Goal: Task Accomplishment & Management: Manage account settings

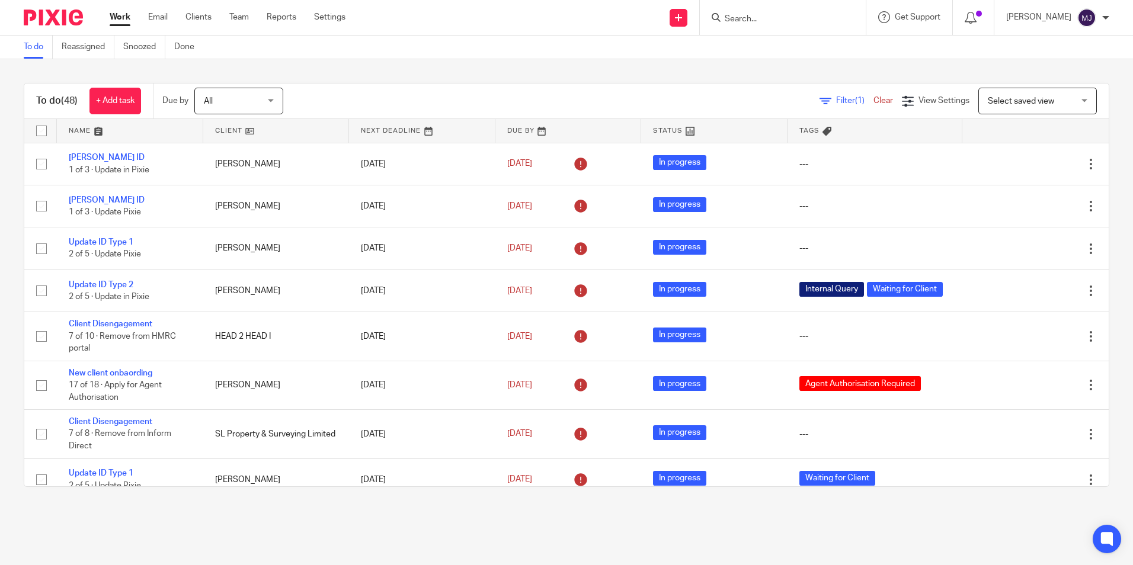
scroll to position [367, 0]
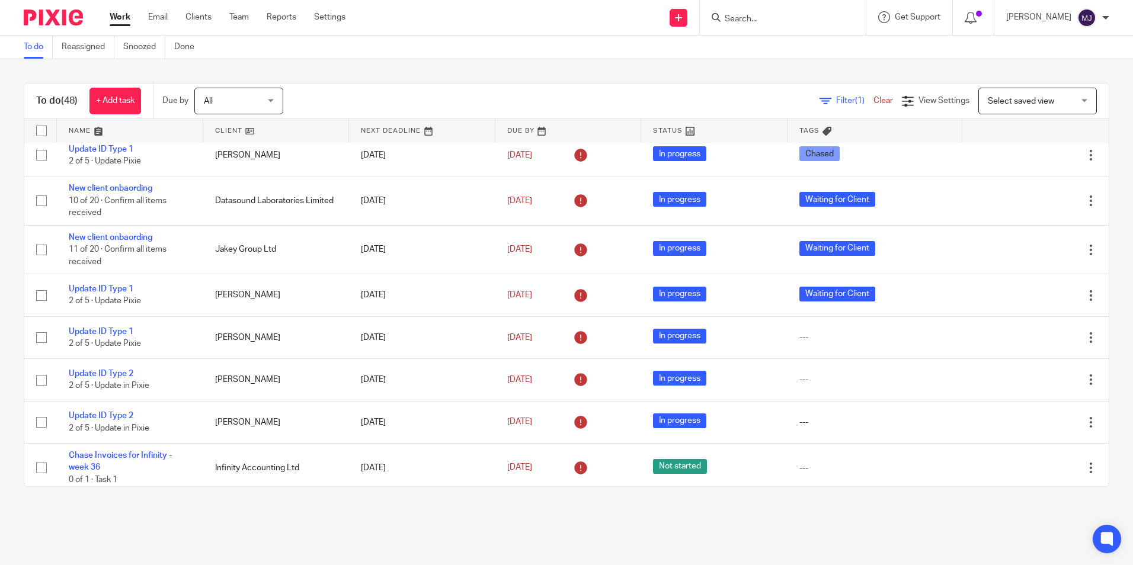
click at [769, 17] on input "Search" at bounding box center [777, 19] width 107 height 11
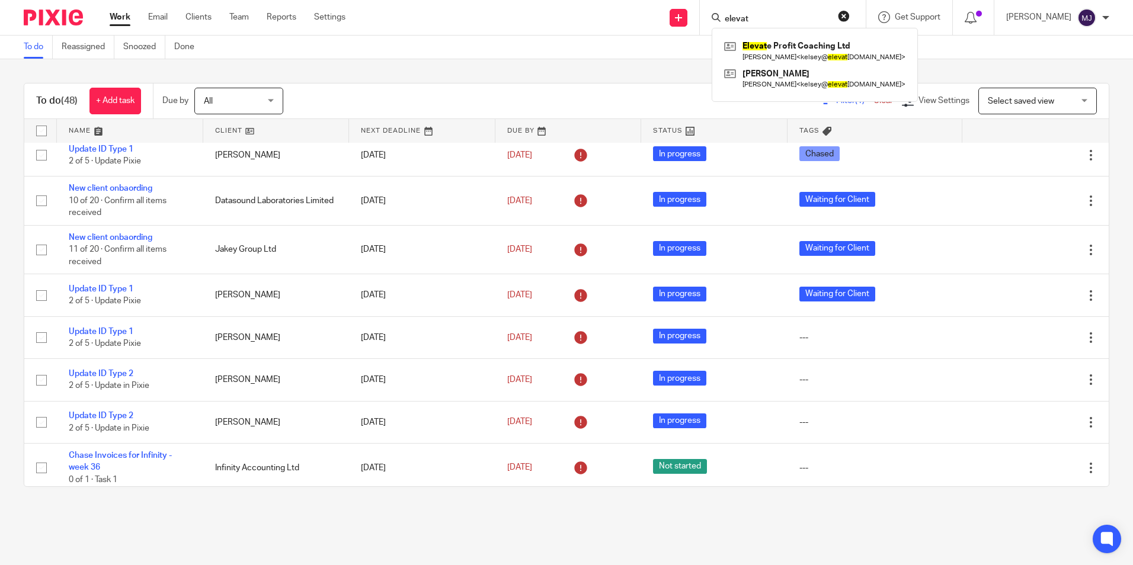
type input "elevat"
click at [819, 57] on link at bounding box center [814, 50] width 187 height 27
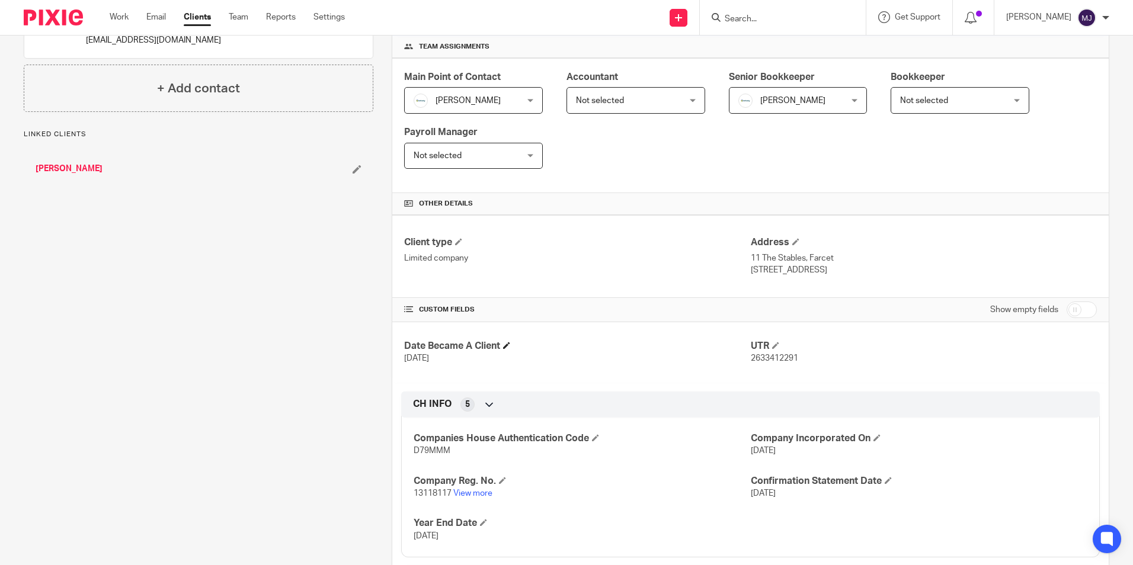
scroll to position [178, 0]
drag, startPoint x: 768, startPoint y: 360, endPoint x: 744, endPoint y: 362, distance: 23.7
click at [751, 362] on p "2633412291" at bounding box center [924, 357] width 346 height 12
copy span "2633412291"
drag, startPoint x: 447, startPoint y: 494, endPoint x: 436, endPoint y: 493, distance: 11.9
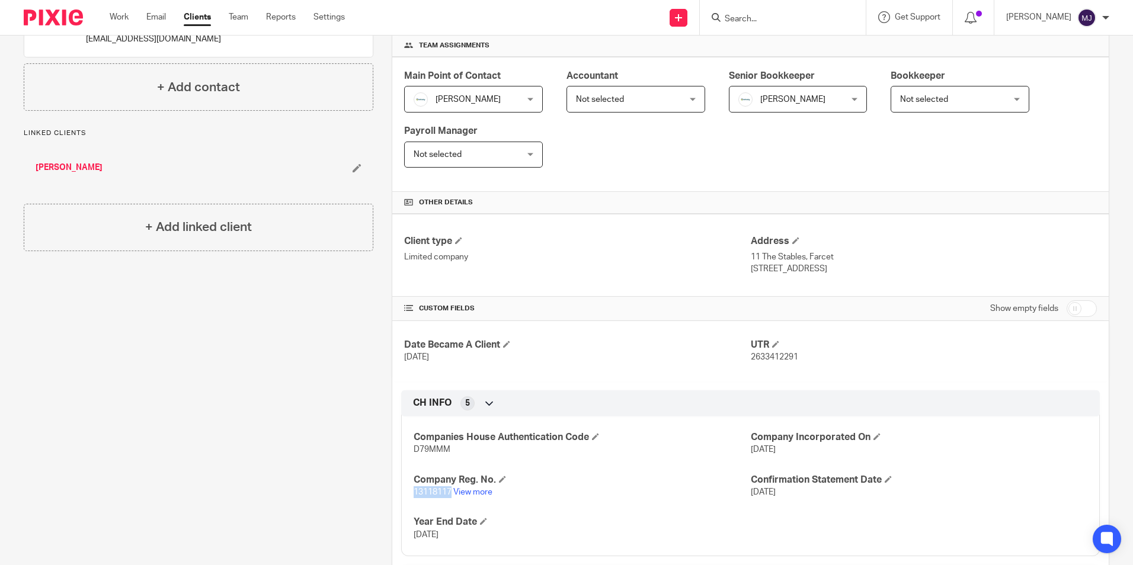
click at [405, 494] on div "Companies House Authentication Code D79MMM Company Incorporated On 6 Jan 2021 C…" at bounding box center [750, 482] width 699 height 149
copy span "13118117"
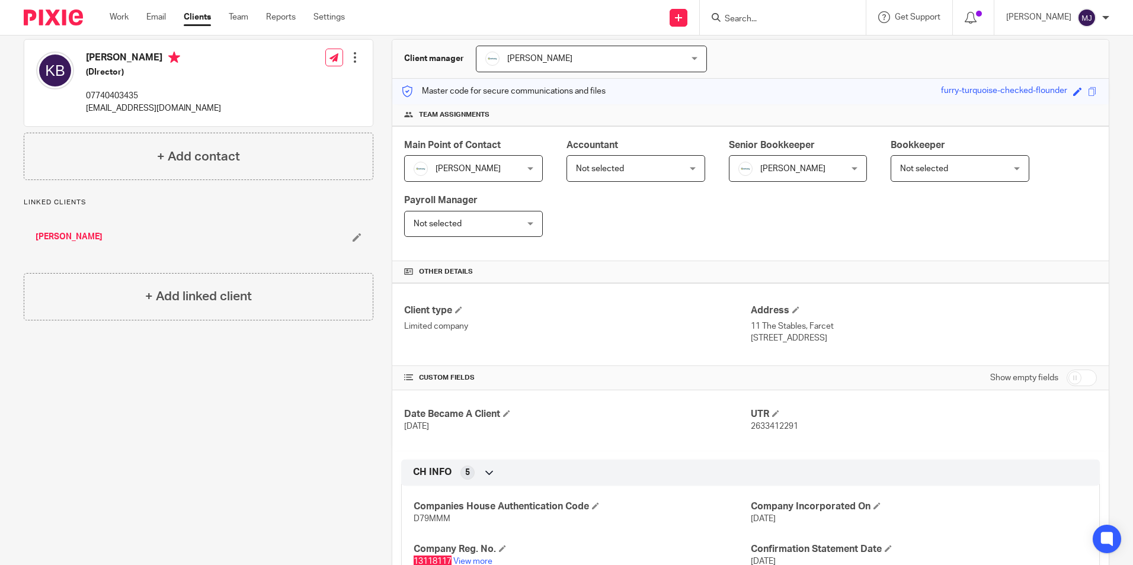
scroll to position [0, 0]
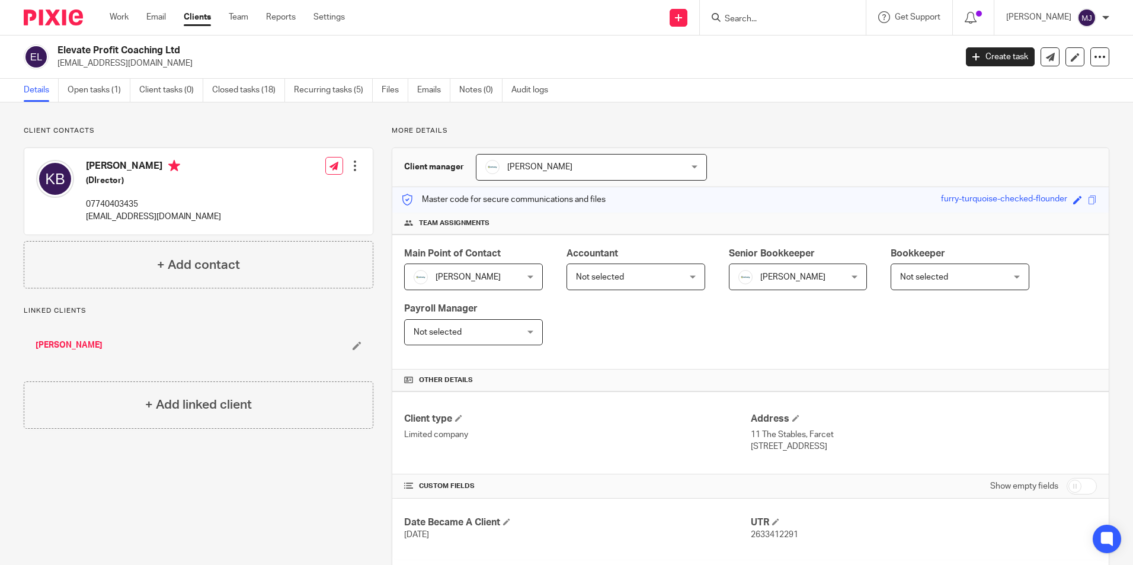
drag, startPoint x: 120, startPoint y: 48, endPoint x: 59, endPoint y: 46, distance: 61.1
click at [59, 46] on h2 "Elevate Profit Coaching Ltd" at bounding box center [413, 50] width 712 height 12
copy h2 "Elevate Profit"
drag, startPoint x: 155, startPoint y: 69, endPoint x: 57, endPoint y: 69, distance: 97.2
click at [57, 69] on div "Elevate Profit Coaching Ltd kelsey@elevateprofit.co.uk Create task Update from …" at bounding box center [566, 57] width 1133 height 43
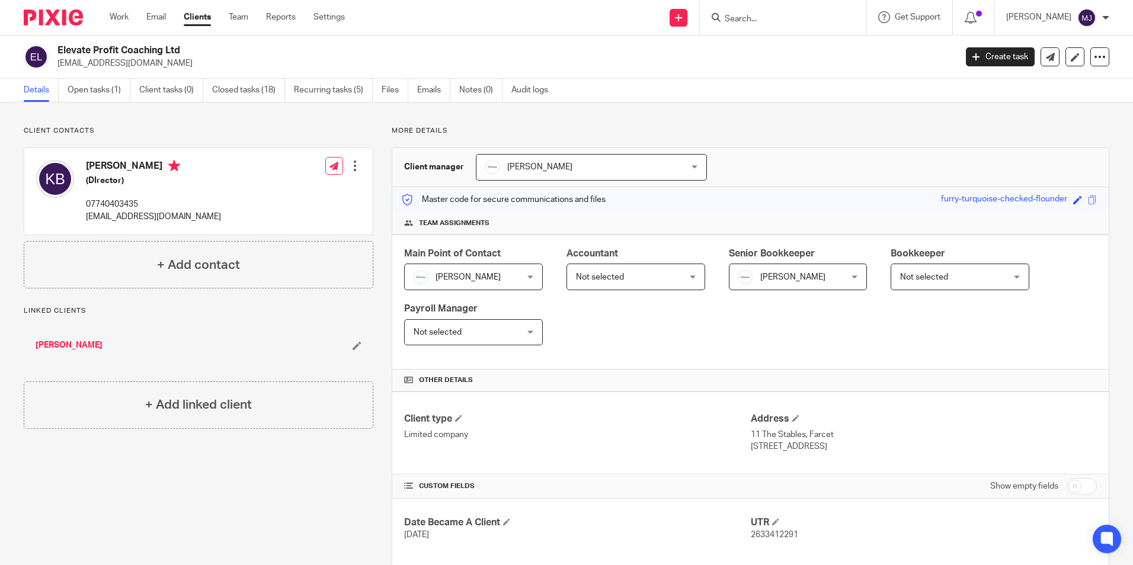
copy p "kelsey@elevateprofit.co.uk"
click at [789, 14] on input "Search" at bounding box center [777, 19] width 107 height 11
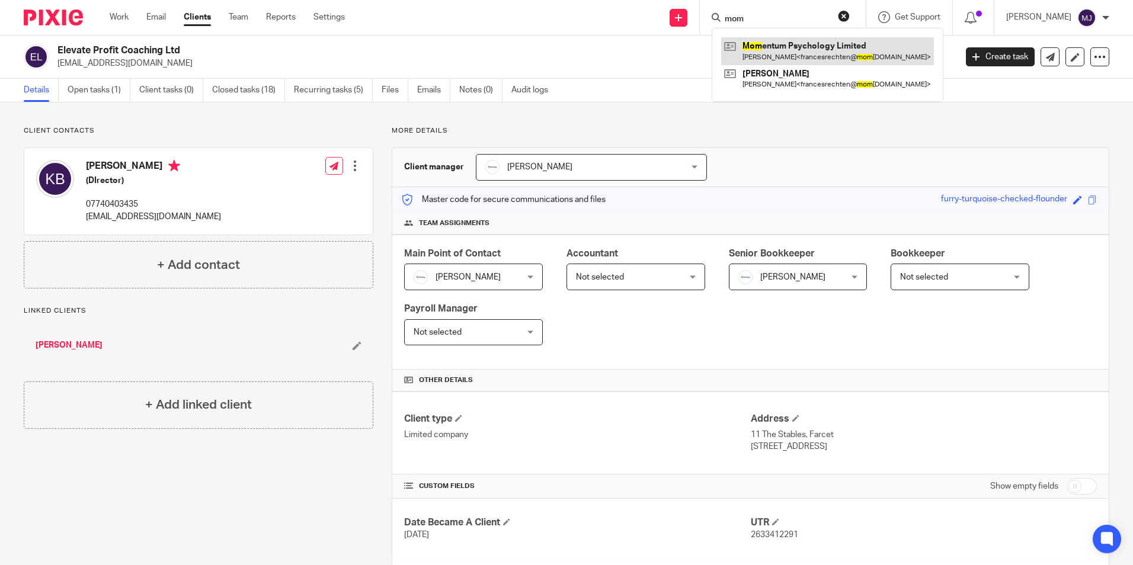
type input "mom"
click at [782, 45] on link at bounding box center [827, 50] width 213 height 27
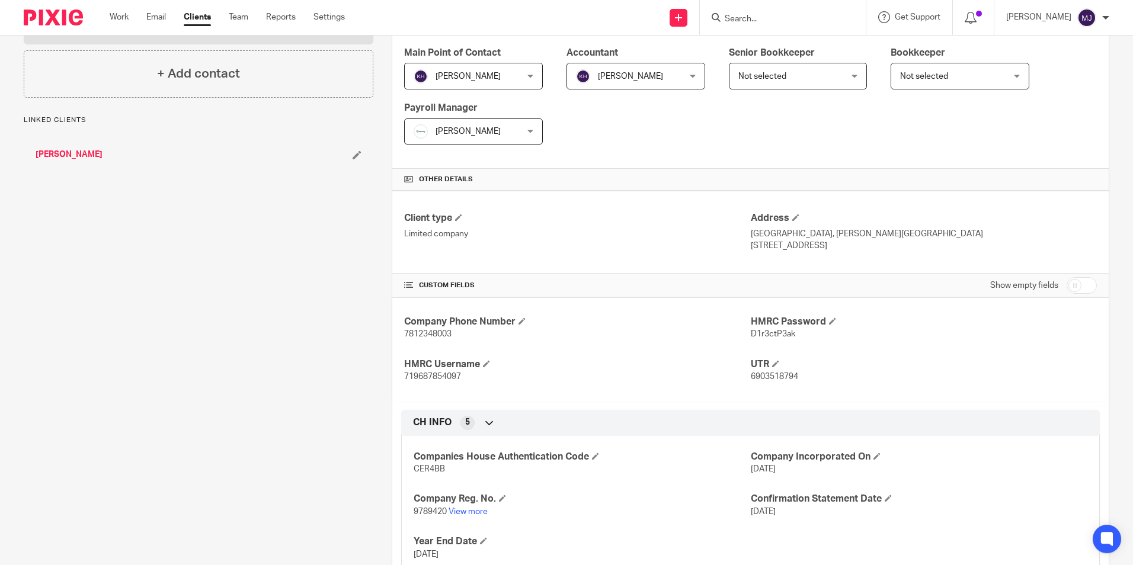
scroll to position [237, 0]
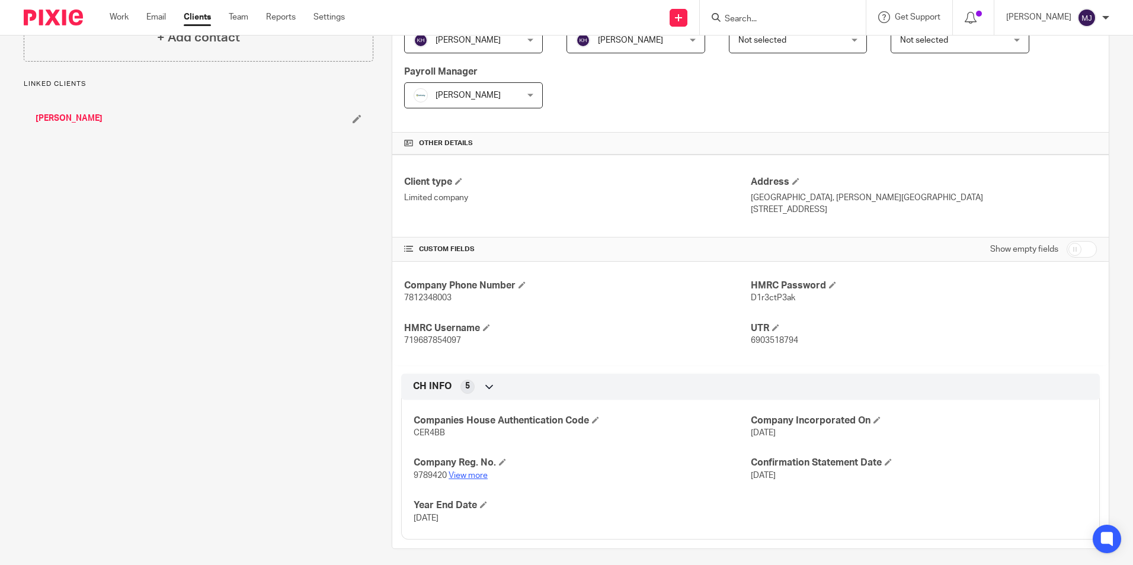
click at [462, 476] on link "View more" at bounding box center [468, 476] width 39 height 8
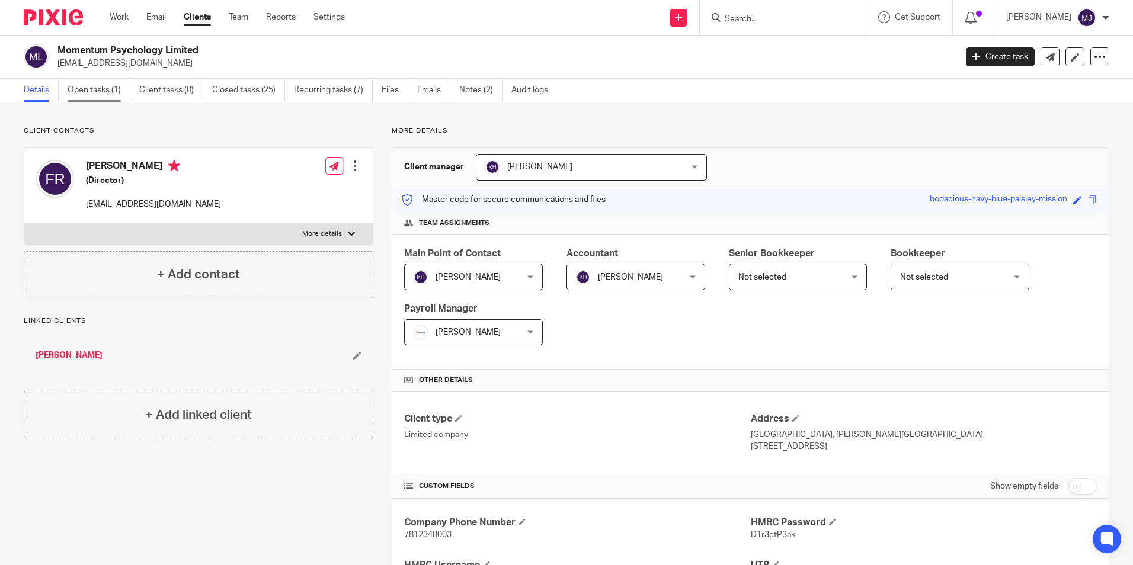
click at [91, 94] on link "Open tasks (1)" at bounding box center [99, 90] width 63 height 23
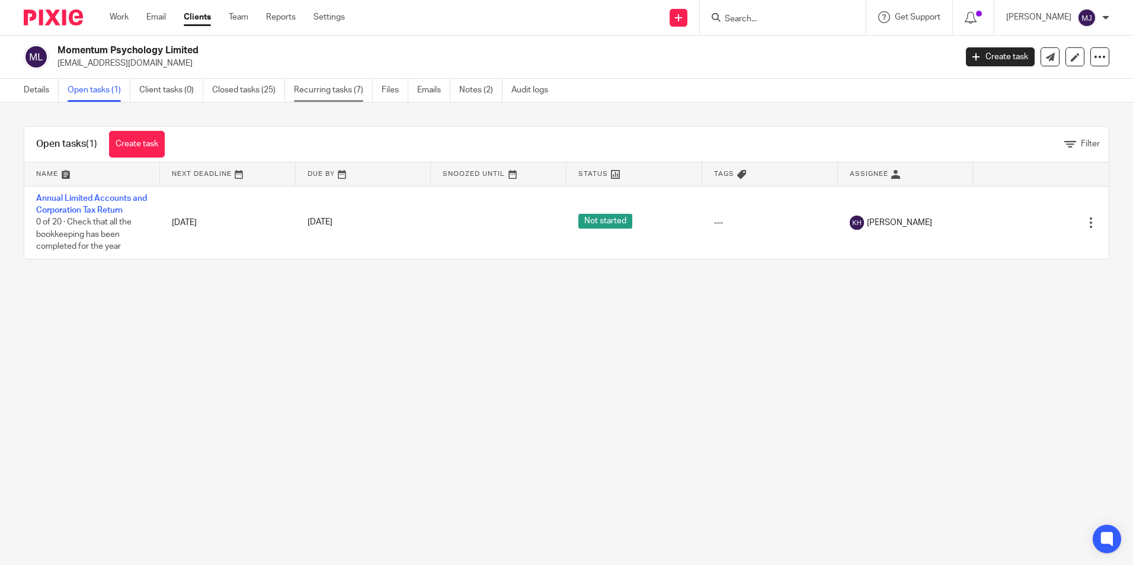
click at [323, 85] on link "Recurring tasks (7)" at bounding box center [333, 90] width 79 height 23
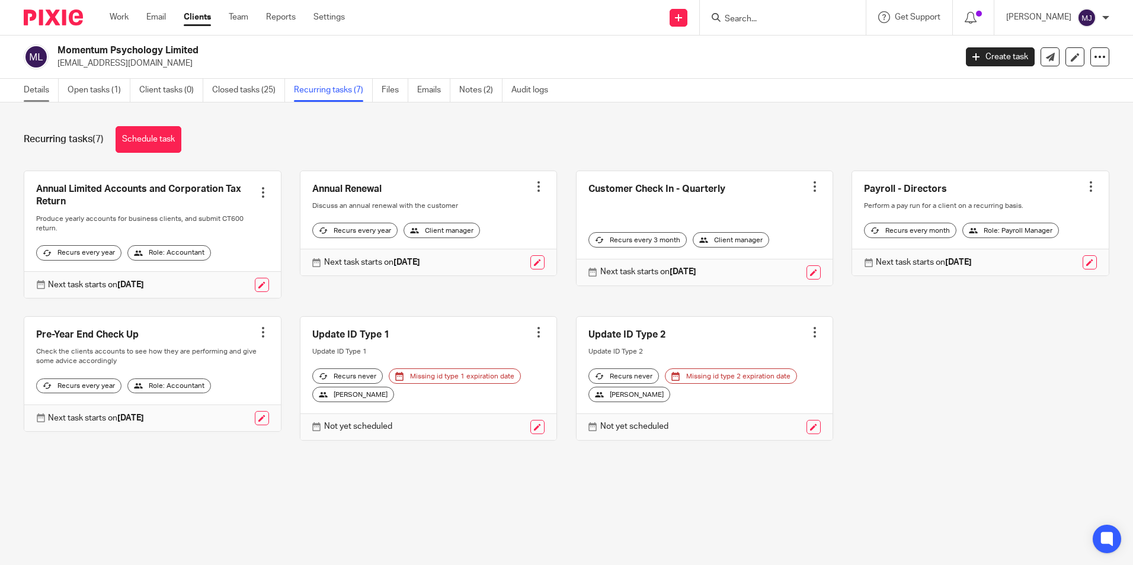
click at [43, 88] on link "Details" at bounding box center [41, 90] width 35 height 23
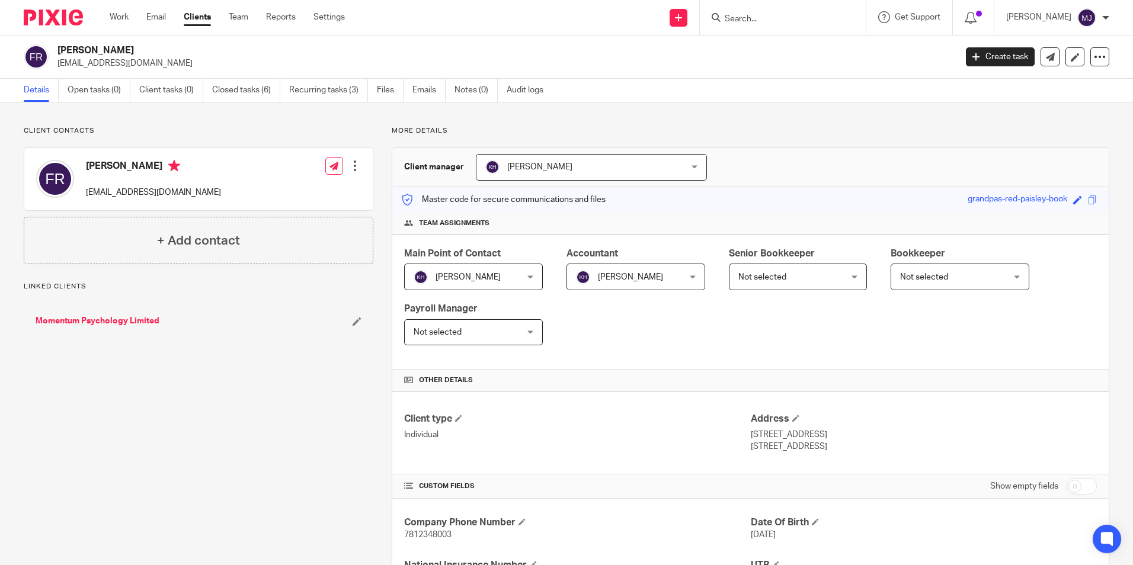
scroll to position [194, 0]
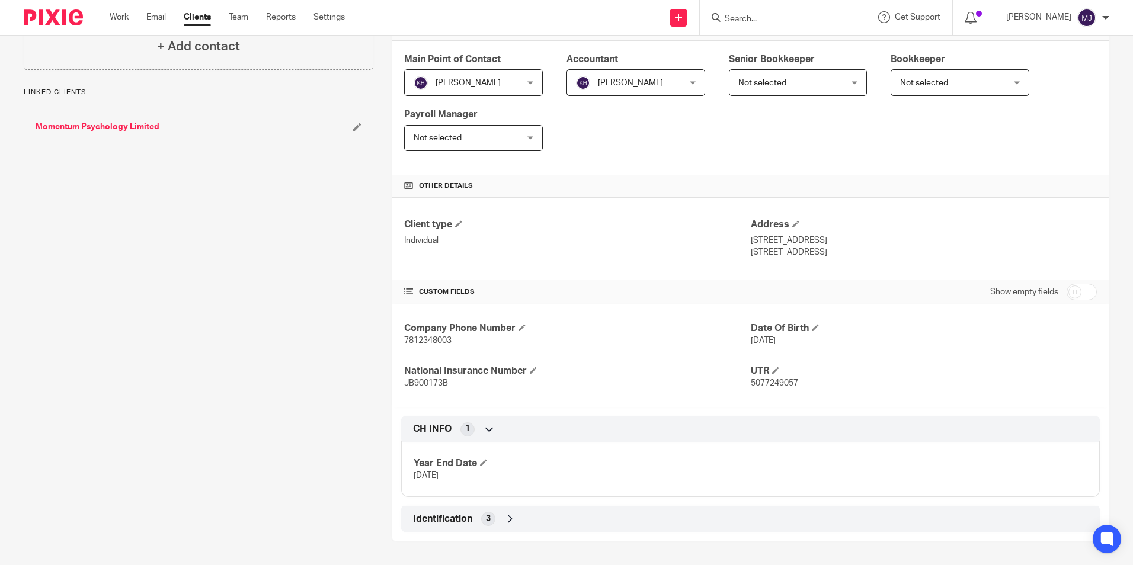
click at [506, 522] on icon at bounding box center [510, 519] width 12 height 12
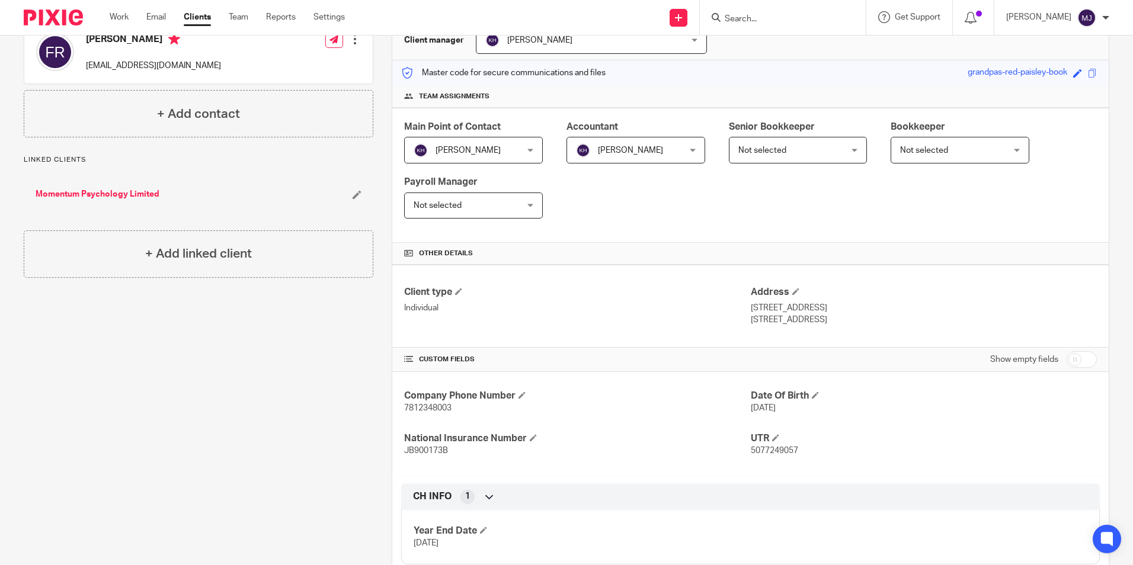
scroll to position [0, 0]
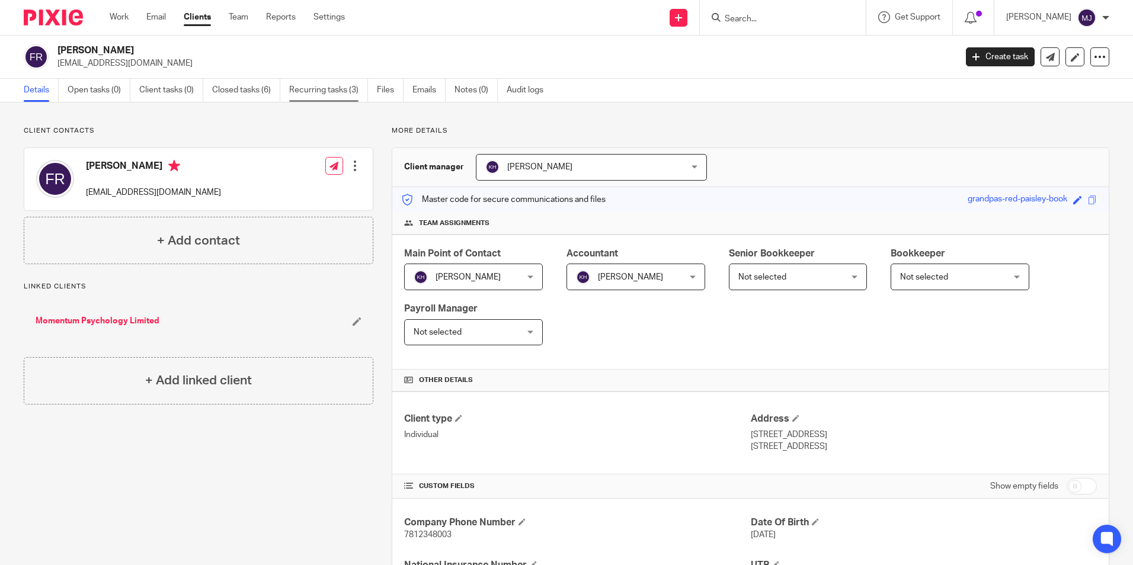
click at [326, 82] on link "Recurring tasks (3)" at bounding box center [328, 90] width 79 height 23
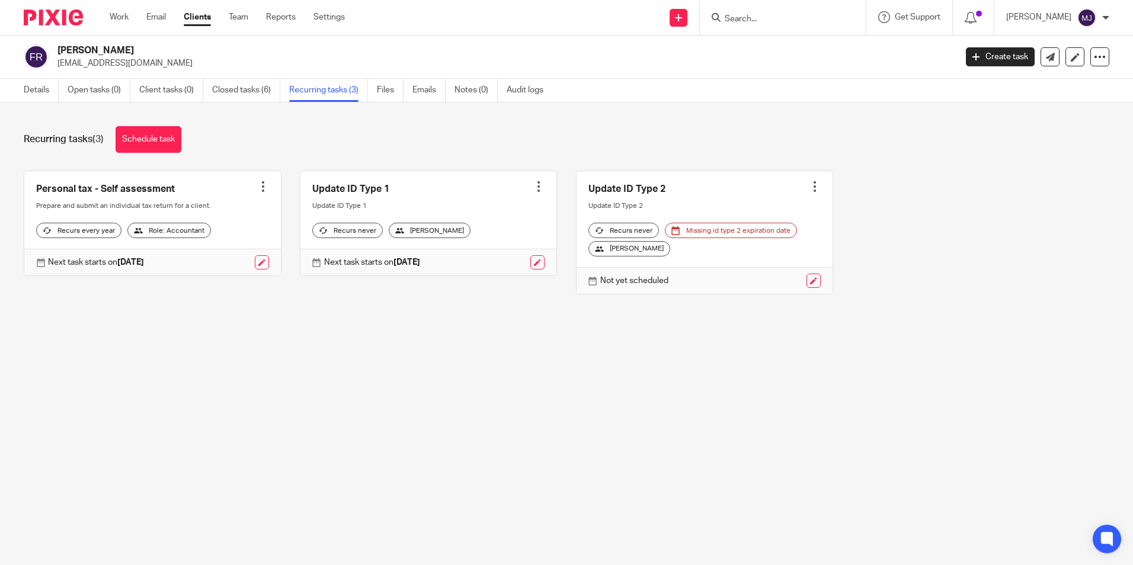
click at [42, 12] on img at bounding box center [53, 17] width 59 height 16
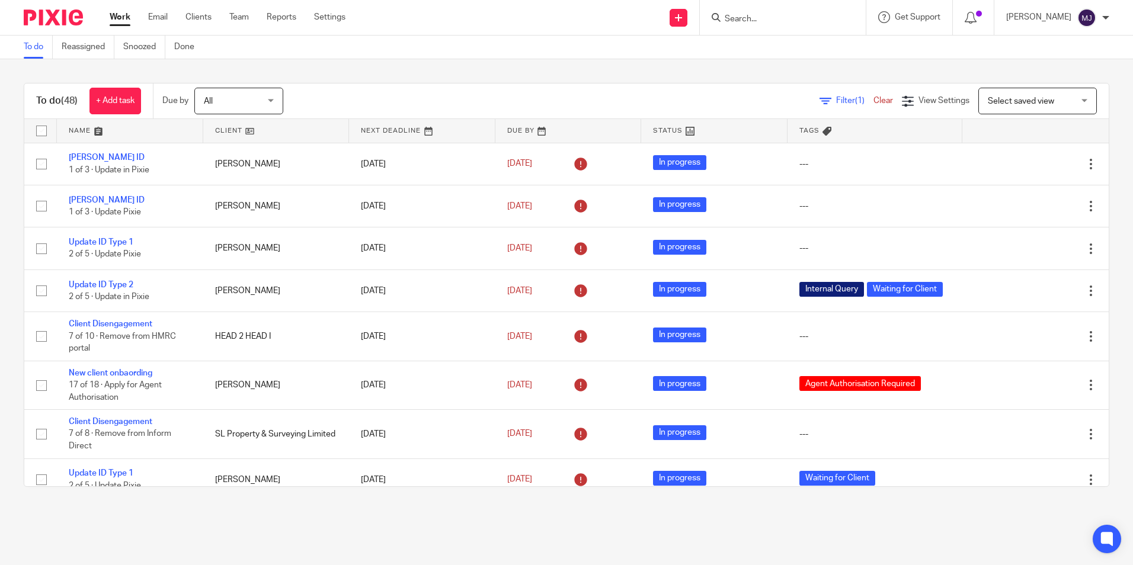
click at [792, 17] on input "Search" at bounding box center [777, 19] width 107 height 11
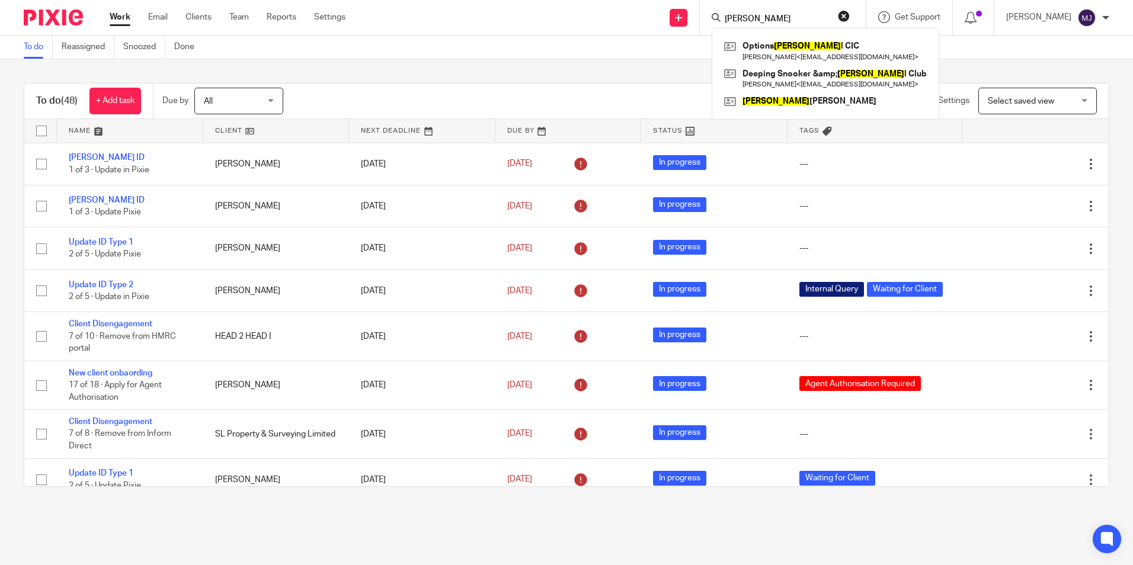
type input "social"
drag, startPoint x: 775, startPoint y: 15, endPoint x: 662, endPoint y: 4, distance: 113.2
click at [666, 4] on div "Send new email Create task Add client social Options Social CIC Kim Glitherow <…" at bounding box center [748, 17] width 770 height 35
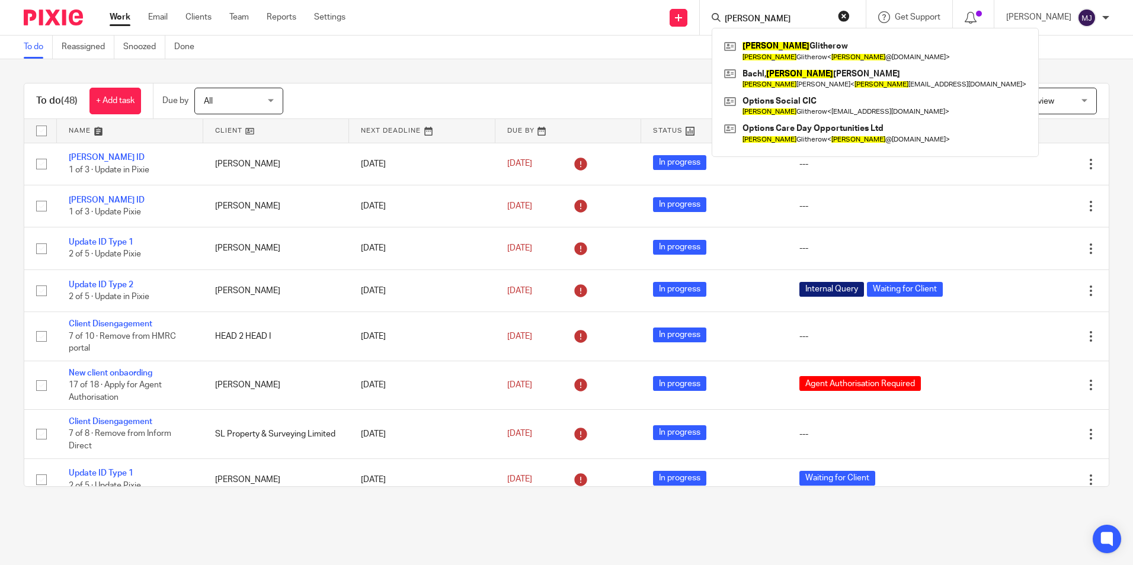
type input "kim"
click at [794, 36] on div "Kim Glitherow Kim Glitherow < kim @optionscare.uk > Bachl, Kim berley Kim berle…" at bounding box center [875, 92] width 327 height 129
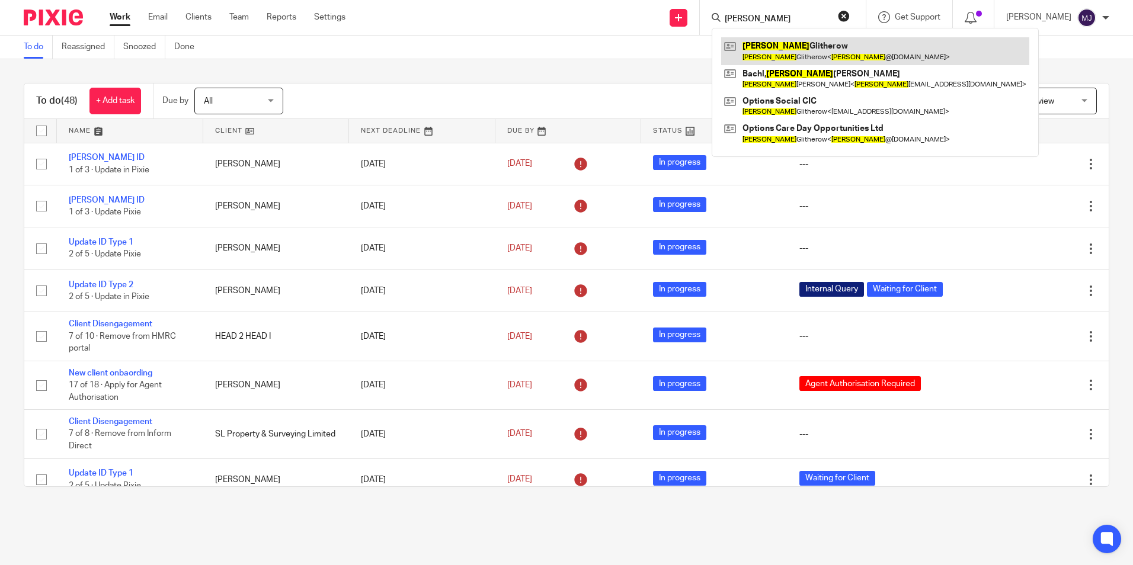
click at [810, 48] on link at bounding box center [875, 50] width 308 height 27
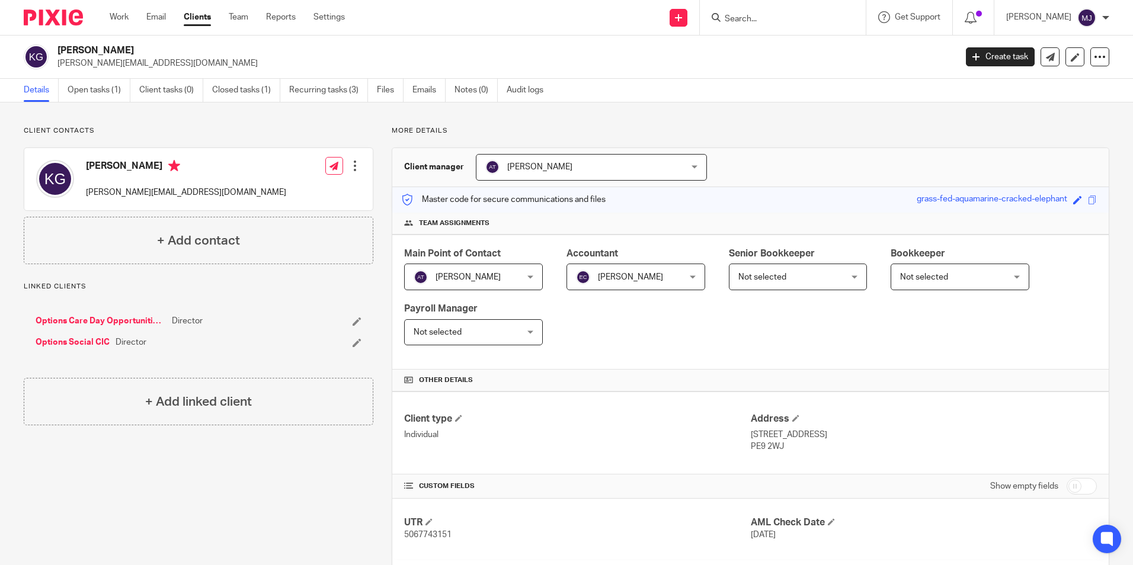
drag, startPoint x: 743, startPoint y: 28, endPoint x: 755, endPoint y: 24, distance: 12.6
click at [744, 27] on div at bounding box center [783, 17] width 166 height 35
click at [759, 21] on input "Search" at bounding box center [777, 19] width 107 height 11
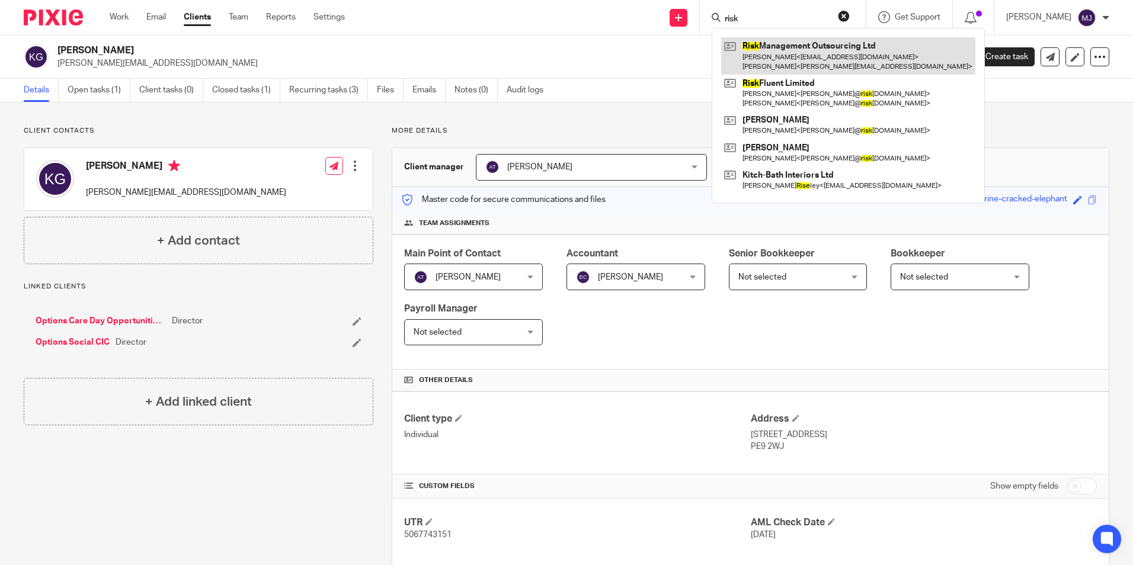
type input "risk"
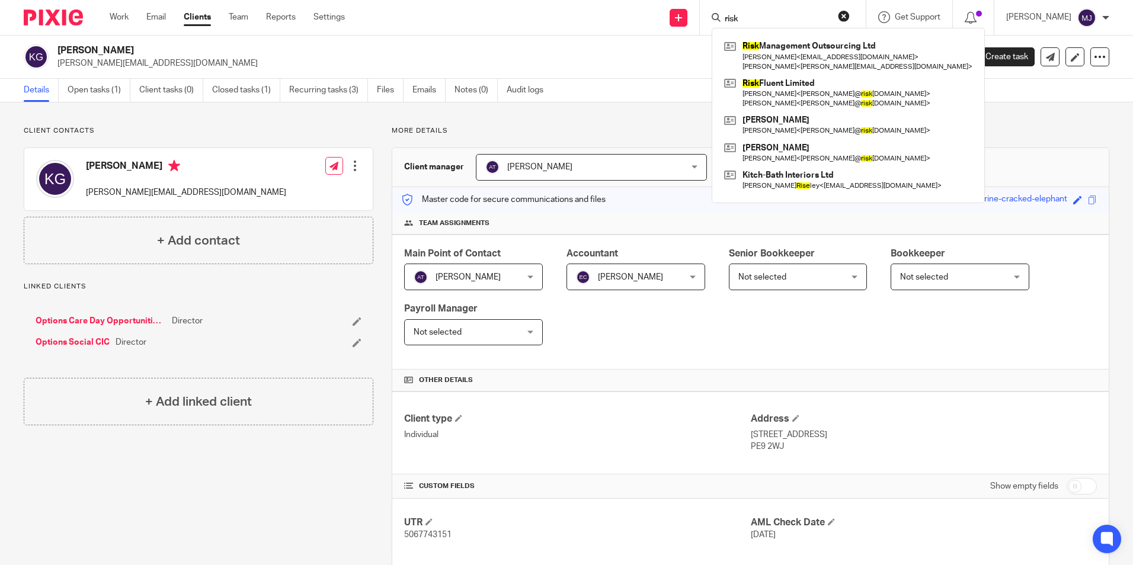
drag, startPoint x: 779, startPoint y: 55, endPoint x: 976, endPoint y: 71, distance: 198.1
click at [780, 55] on link at bounding box center [848, 55] width 254 height 37
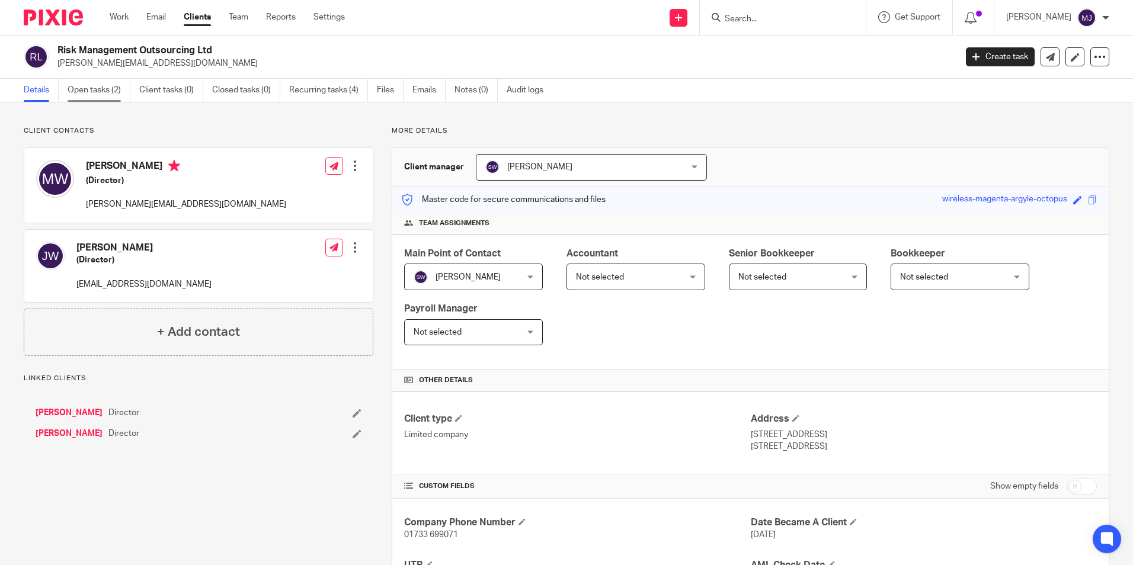
click at [93, 85] on link "Open tasks (2)" at bounding box center [99, 90] width 63 height 23
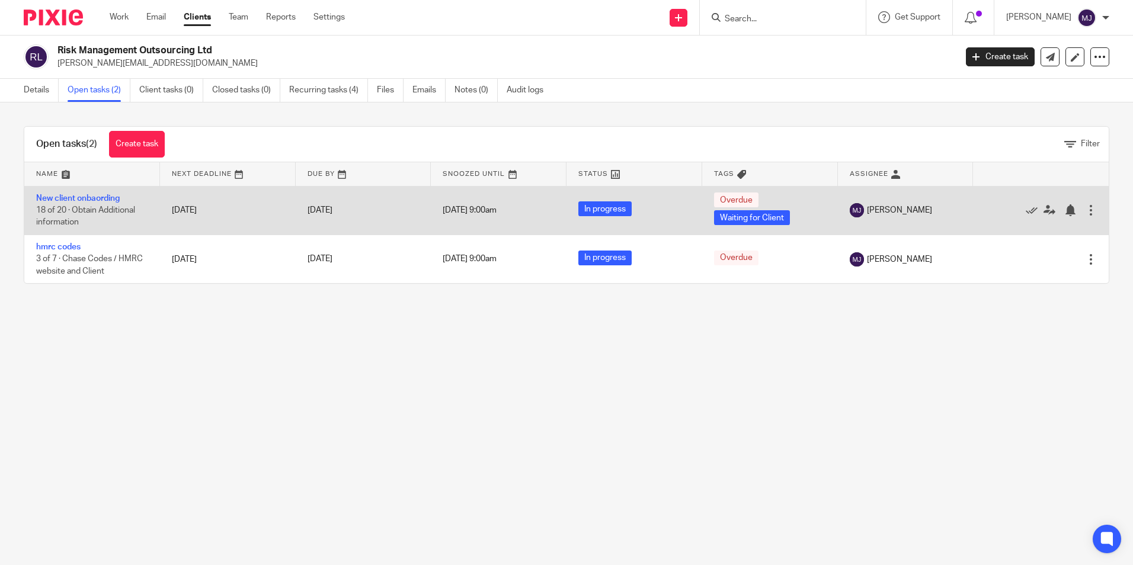
drag, startPoint x: 84, startPoint y: 197, endPoint x: 92, endPoint y: 206, distance: 11.7
click at [84, 197] on link "New client onbaording" at bounding box center [78, 198] width 84 height 8
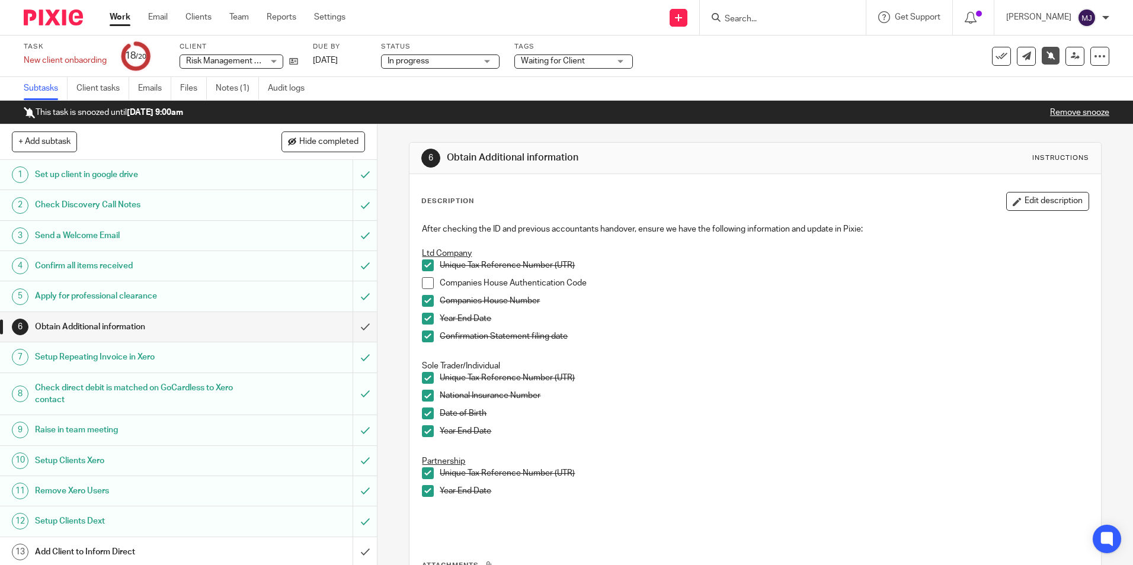
click at [428, 279] on span at bounding box center [428, 283] width 12 height 12
click at [354, 323] on input "submit" at bounding box center [188, 327] width 377 height 30
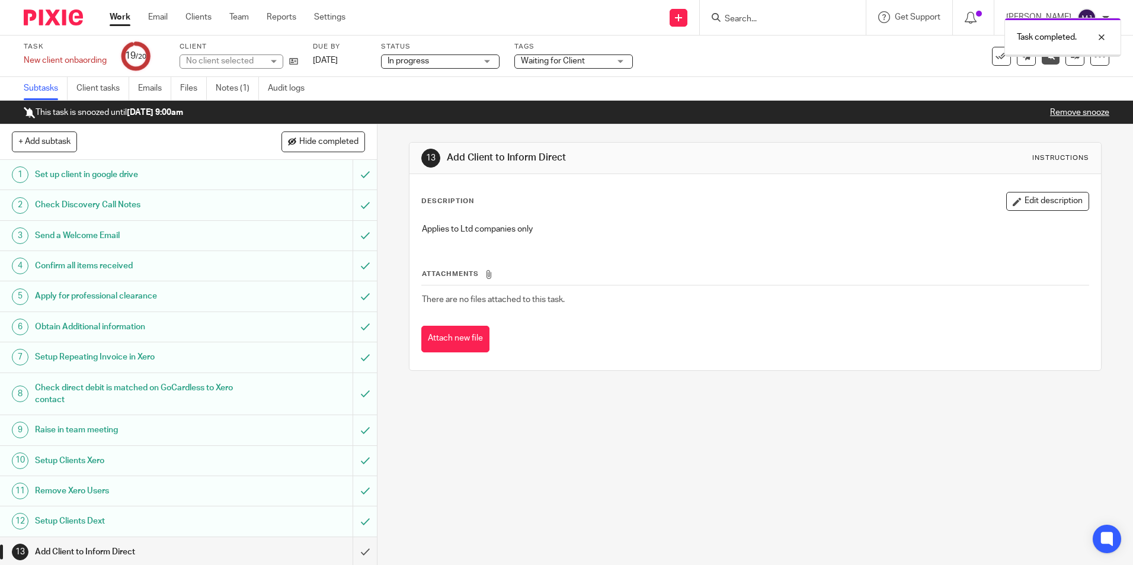
scroll to position [216, 0]
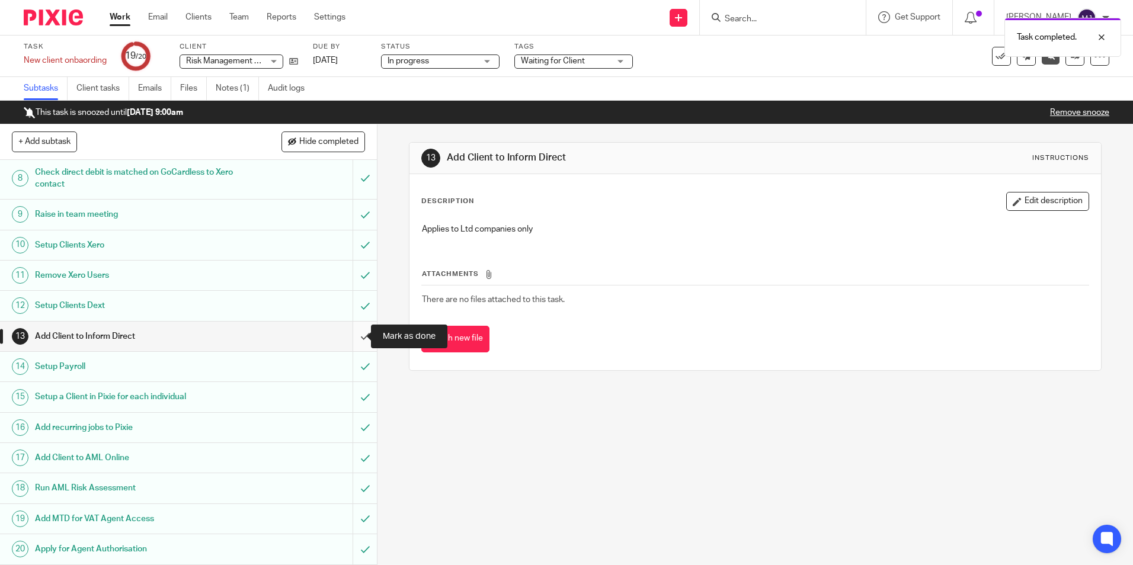
click at [350, 340] on input "submit" at bounding box center [188, 337] width 377 height 30
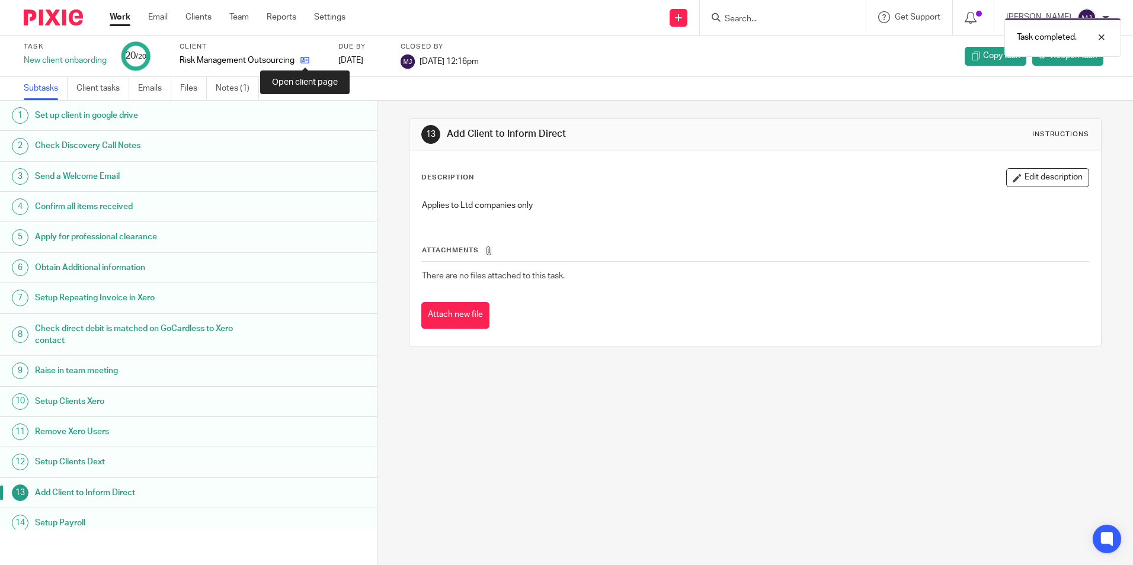
click at [307, 56] on icon at bounding box center [304, 60] width 9 height 9
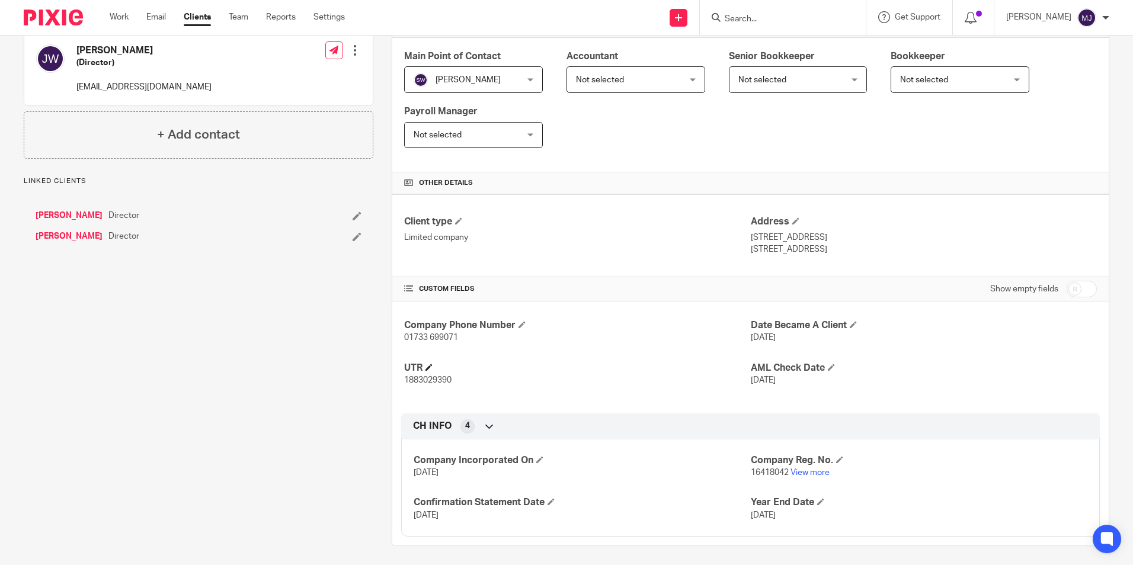
scroll to position [202, 0]
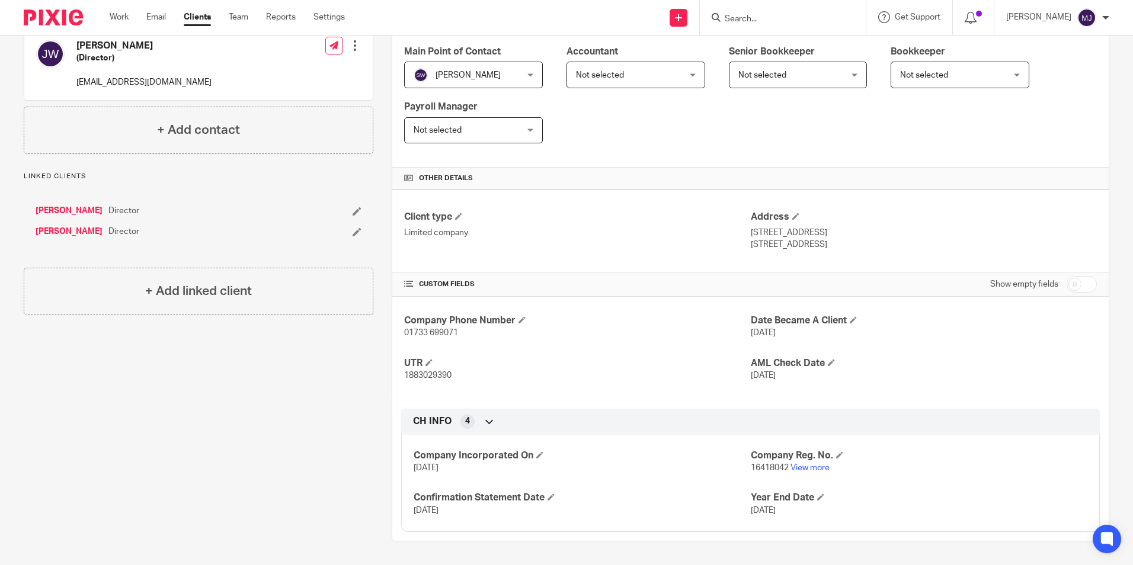
click at [1083, 284] on input "checkbox" at bounding box center [1082, 284] width 30 height 17
checkbox input "true"
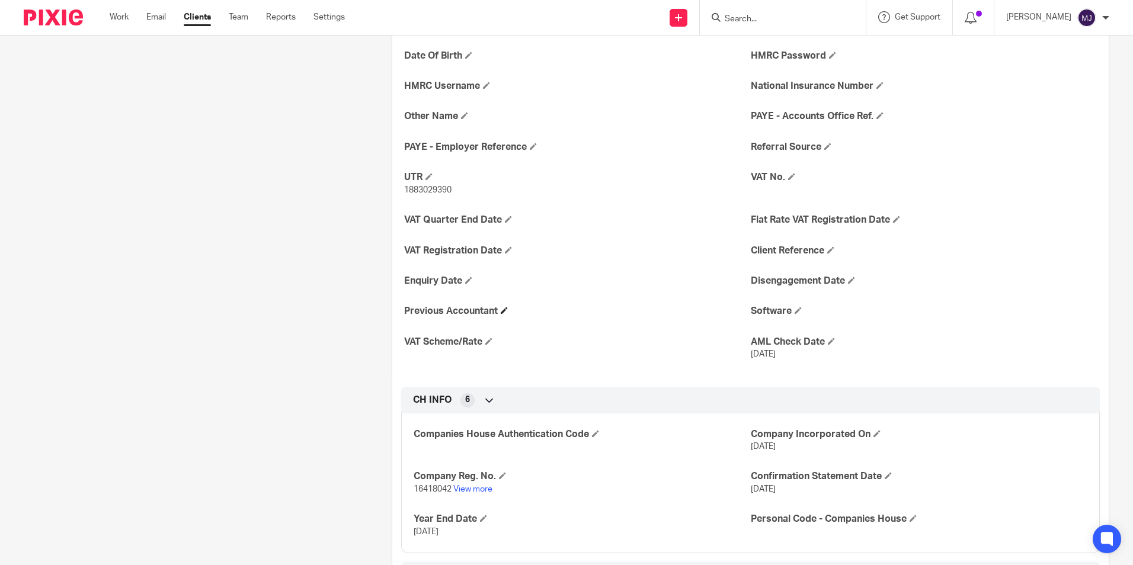
scroll to position [617, 0]
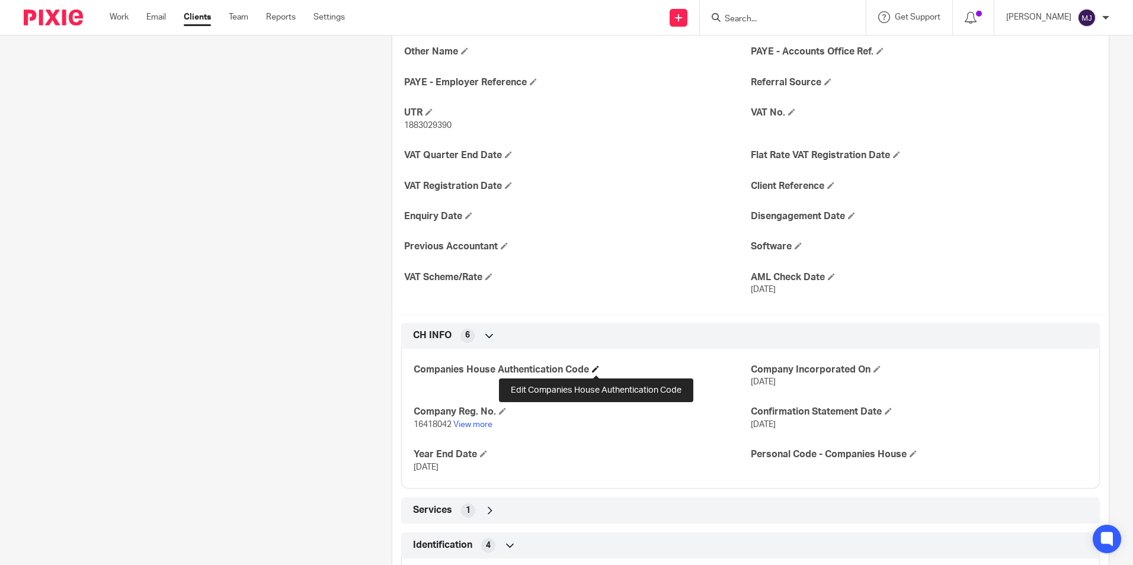
click at [593, 370] on span at bounding box center [595, 369] width 7 height 7
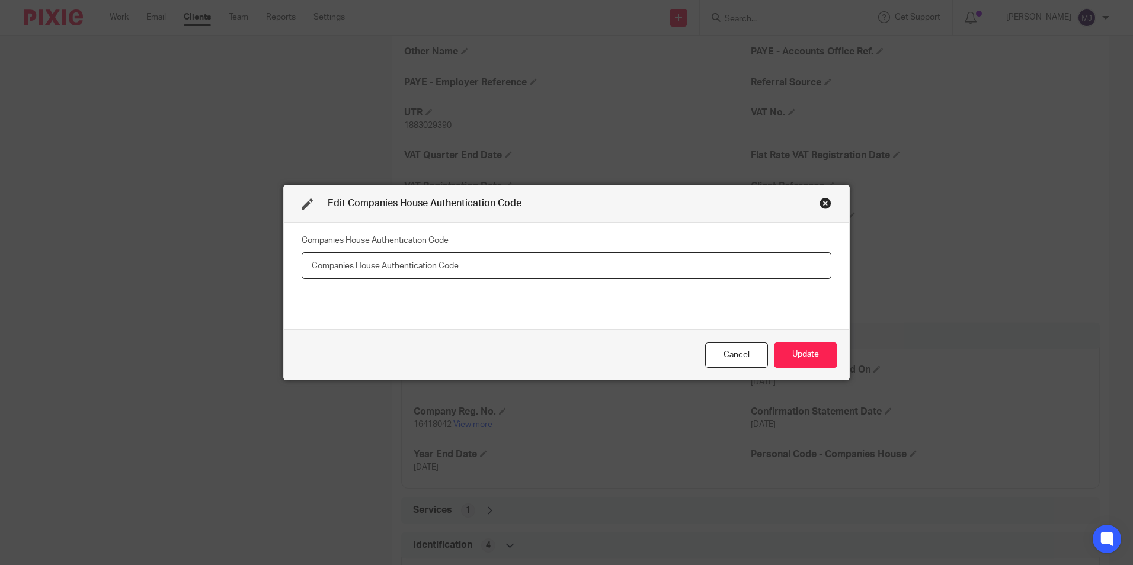
click at [457, 266] on input "text" at bounding box center [567, 265] width 530 height 27
type input "4TFRBT"
click at [808, 355] on button "Update" at bounding box center [805, 355] width 63 height 25
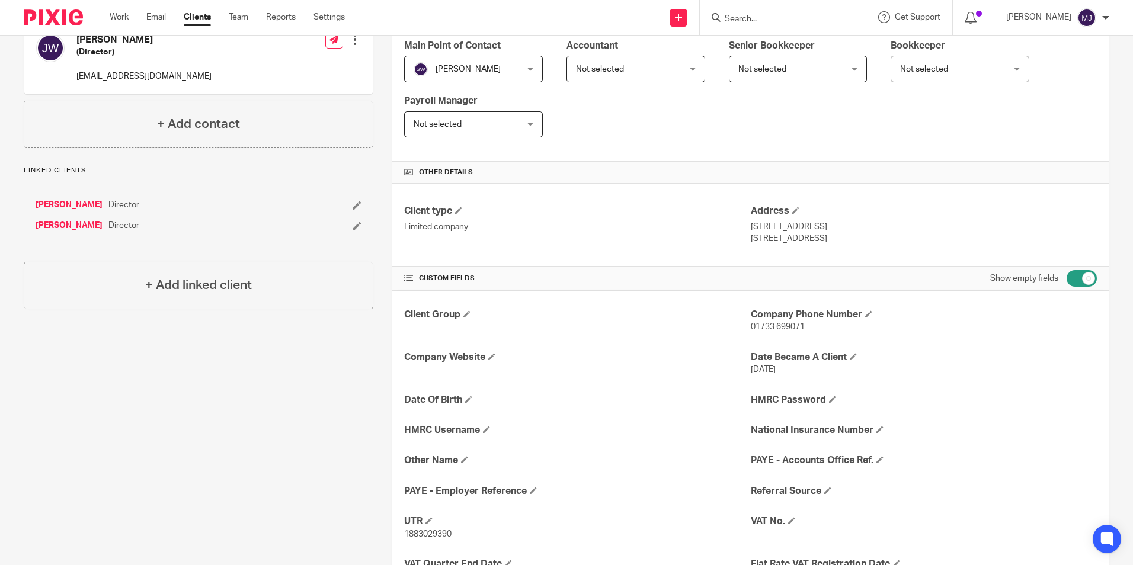
scroll to position [0, 0]
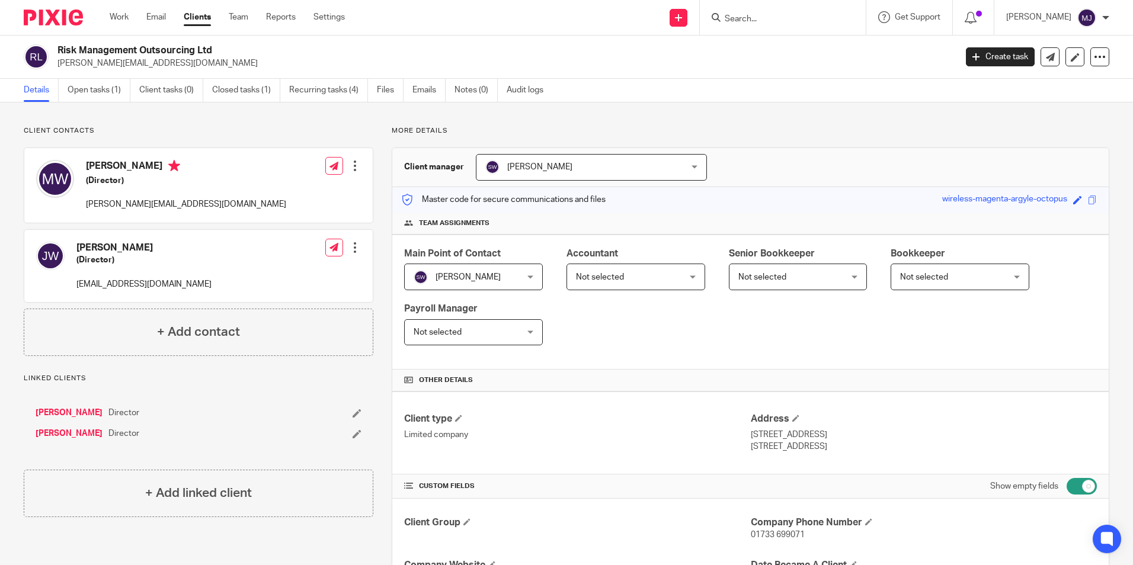
click at [66, 24] on img at bounding box center [53, 17] width 59 height 16
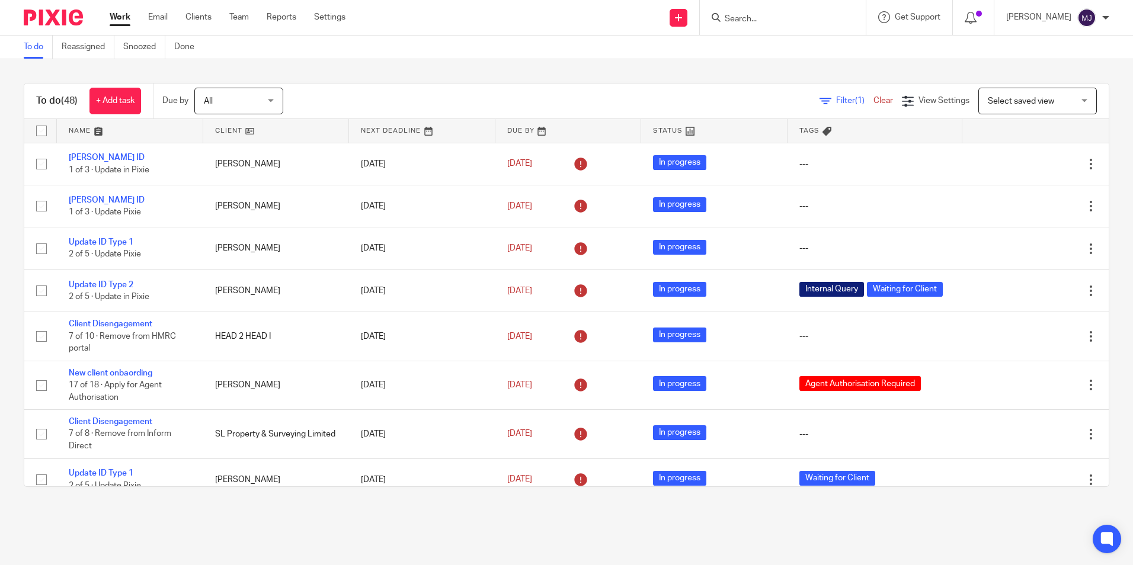
click at [779, 17] on input "Search" at bounding box center [777, 19] width 107 height 11
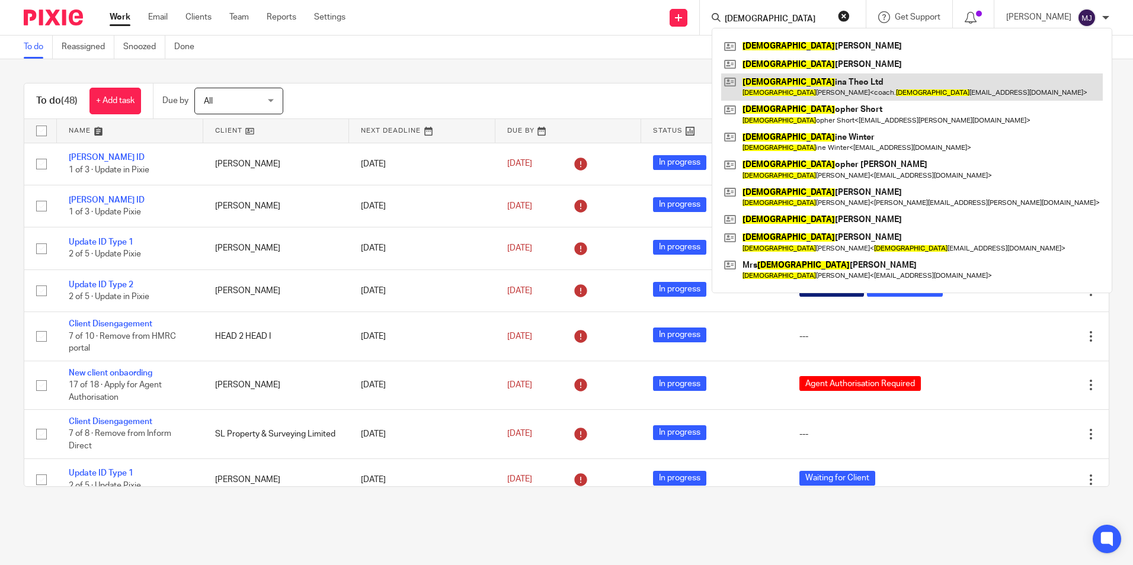
type input "[DEMOGRAPHIC_DATA]"
click at [808, 87] on link at bounding box center [912, 86] width 382 height 27
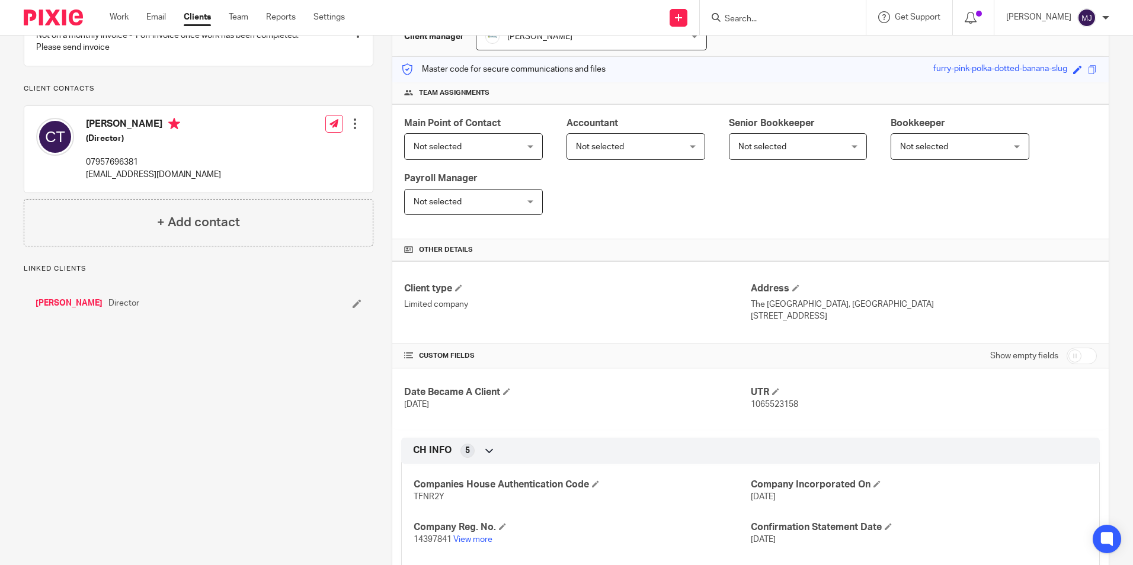
scroll to position [202, 0]
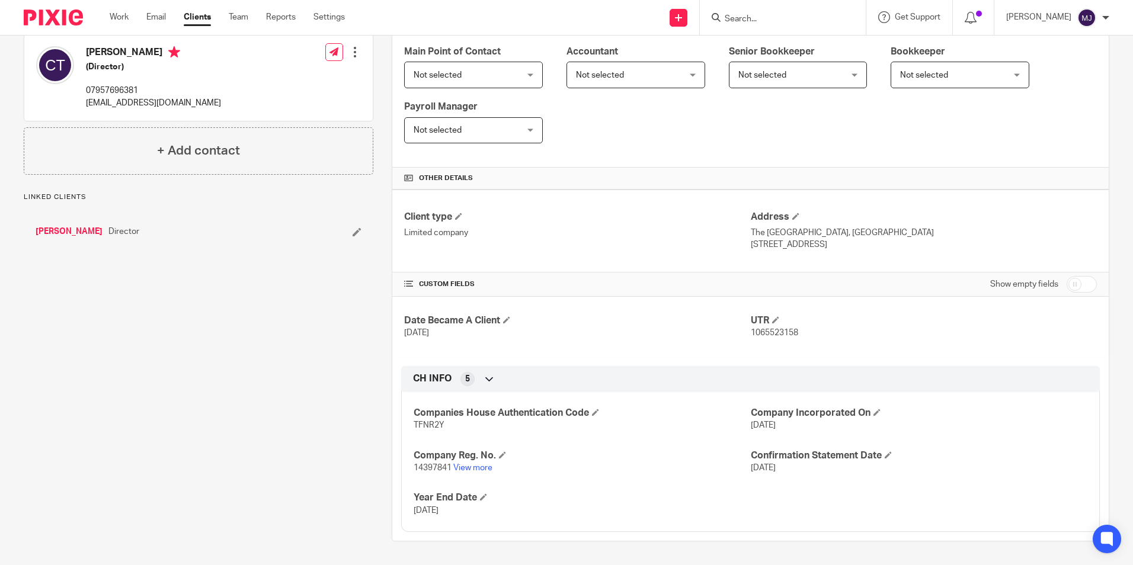
click at [478, 462] on p "14397841 View more" at bounding box center [582, 468] width 337 height 12
click at [477, 469] on link "View more" at bounding box center [472, 468] width 39 height 8
